Goal: Information Seeking & Learning: Learn about a topic

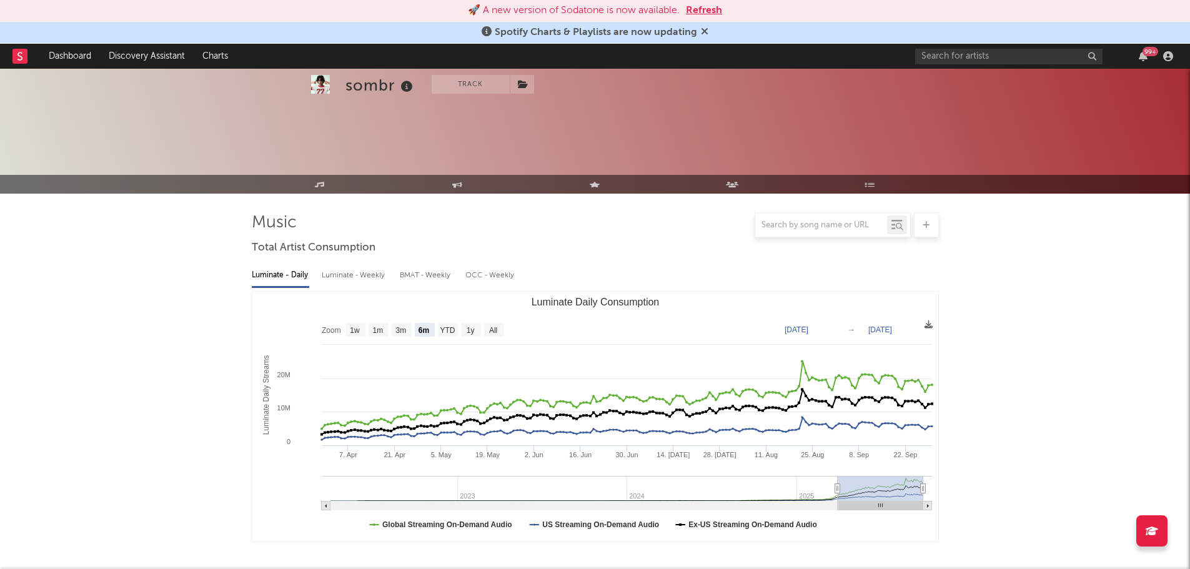
select select "6m"
select select "1w"
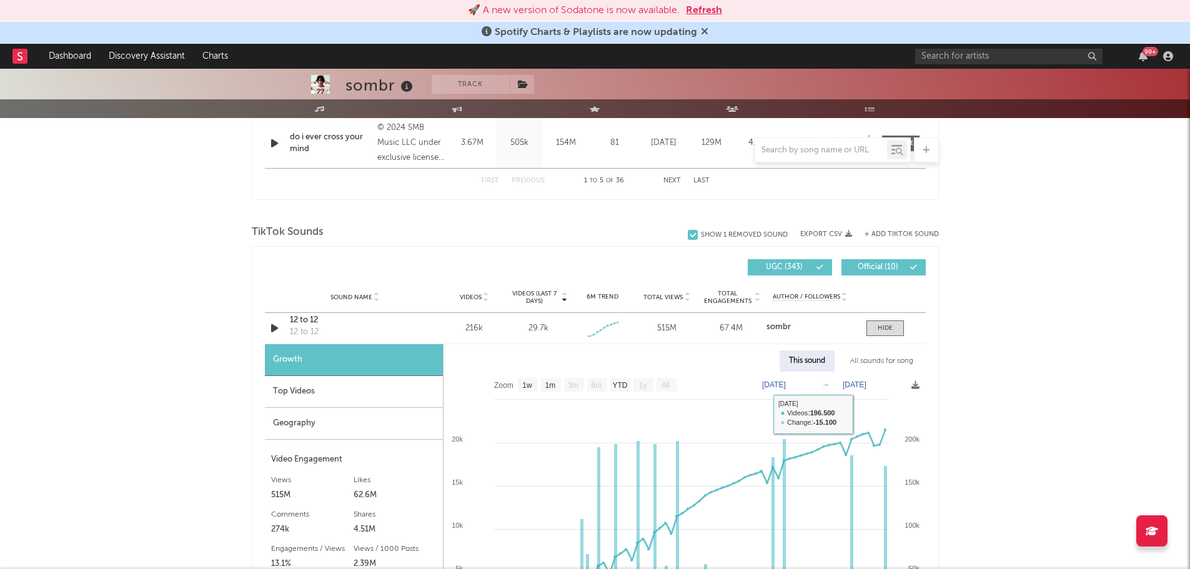
scroll to position [750, 0]
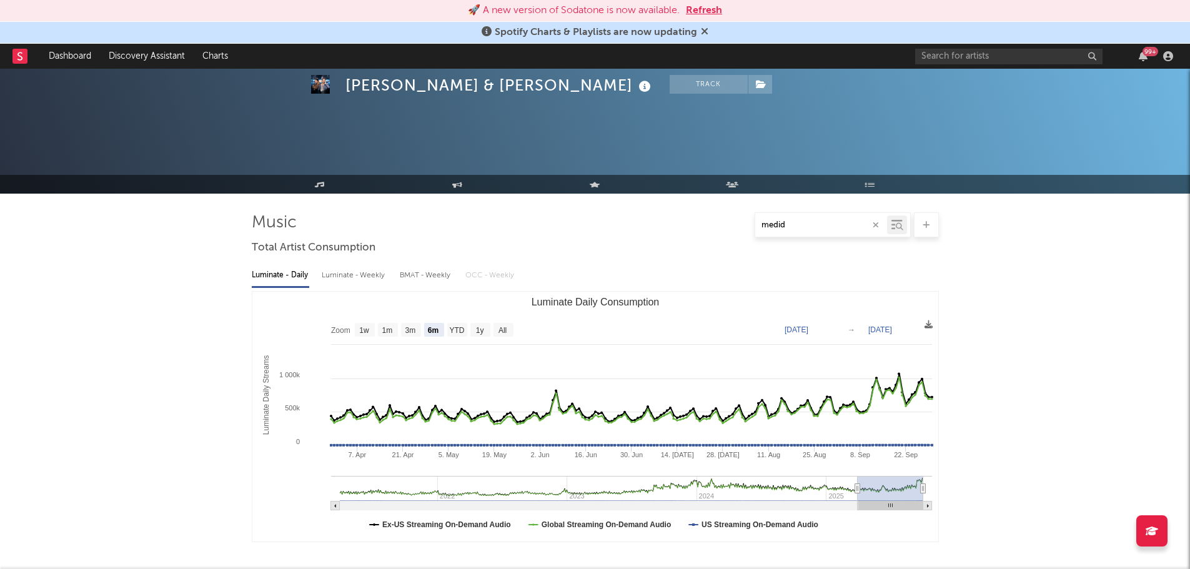
select select "6m"
select select "1w"
